Goal: Obtain resource: Obtain resource

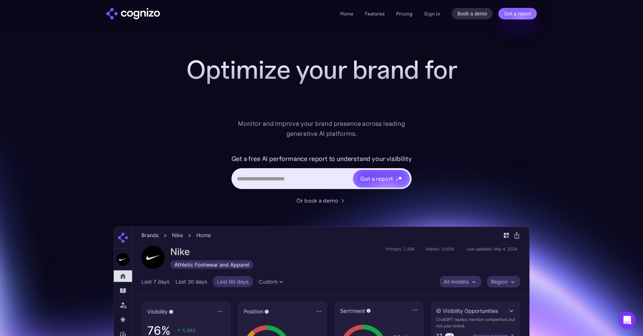
click at [308, 179] on input "Hero URL Input Form" at bounding box center [293, 179] width 120 height 14
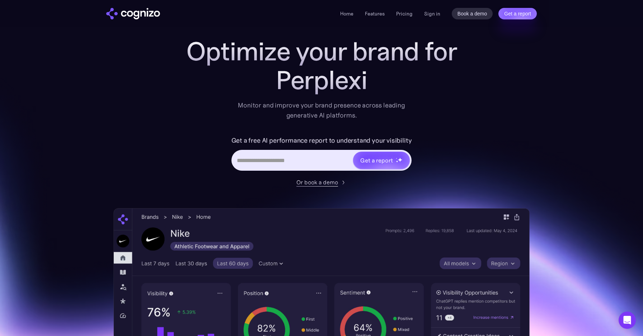
scroll to position [19, 0]
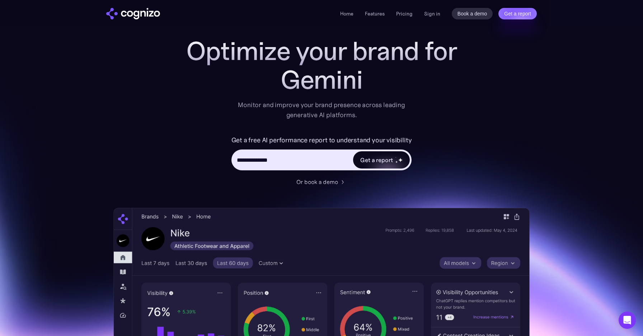
type input "**********"
click at [374, 162] on div "Get a report" at bounding box center [376, 159] width 32 height 9
type input "**********"
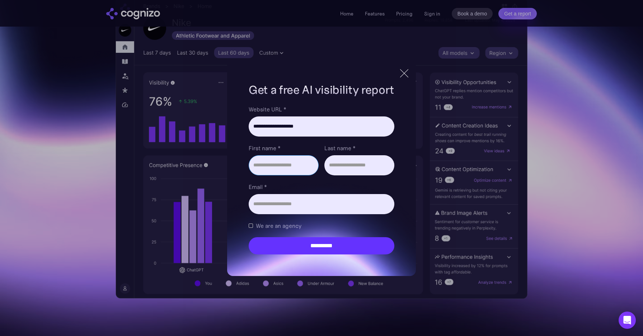
scroll to position [228, 0]
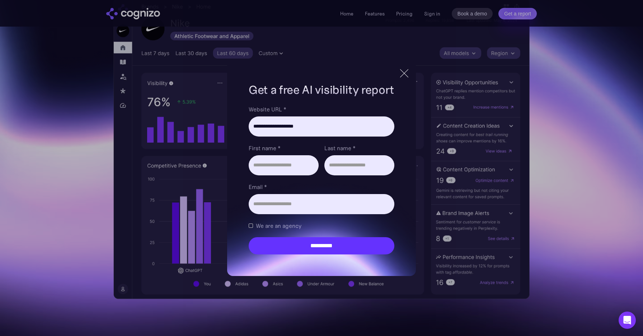
click at [408, 78] on div at bounding box center [404, 73] width 12 height 13
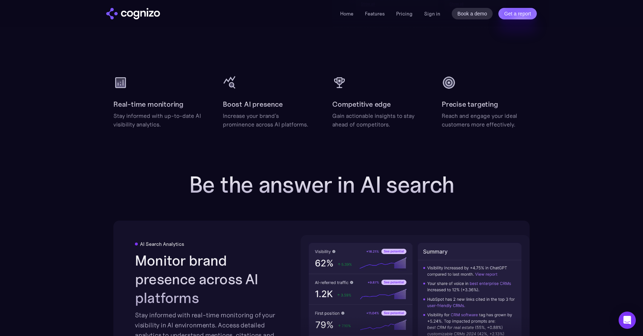
scroll to position [946, 0]
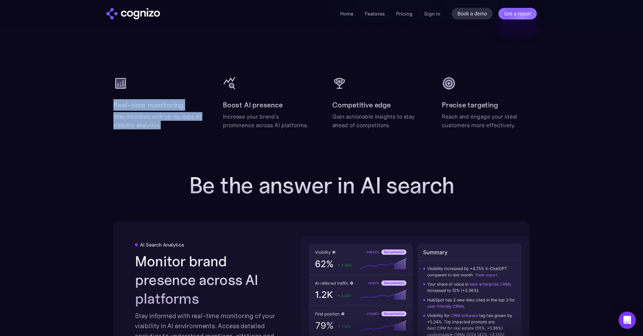
drag, startPoint x: 162, startPoint y: 129, endPoint x: 113, endPoint y: 107, distance: 53.3
click at [113, 107] on div "Real-time monitoring Stay informed with up-to-date AI visibility analytics." at bounding box center [157, 114] width 88 height 30
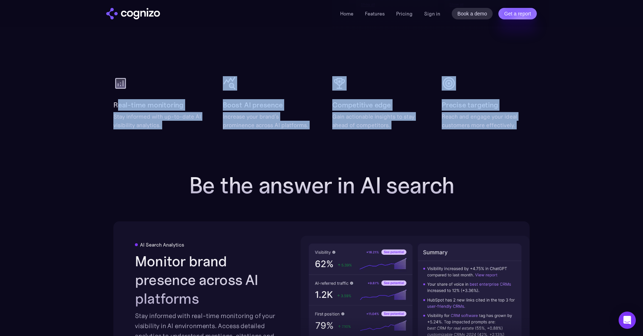
drag, startPoint x: 167, startPoint y: 130, endPoint x: 116, endPoint y: 106, distance: 56.5
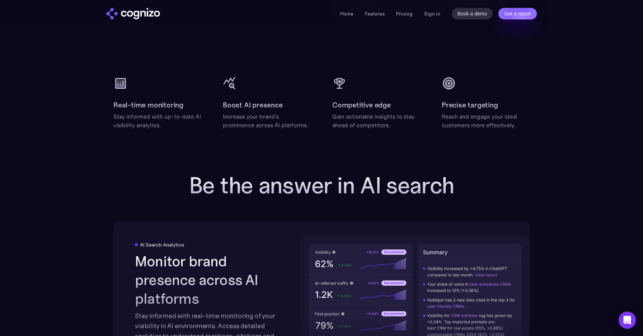
click at [121, 111] on div "Real-time monitoring Stay informed with up-to-date AI visibility analytics." at bounding box center [157, 114] width 88 height 30
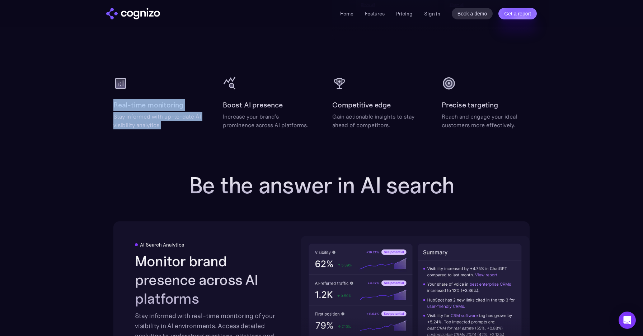
drag, startPoint x: 112, startPoint y: 104, endPoint x: 163, endPoint y: 127, distance: 56.1
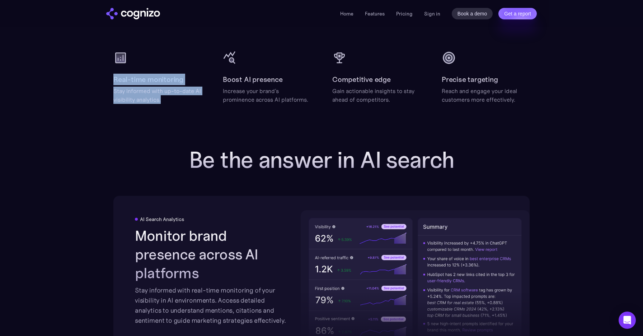
scroll to position [1024, 0]
